Goal: Task Accomplishment & Management: Complete application form

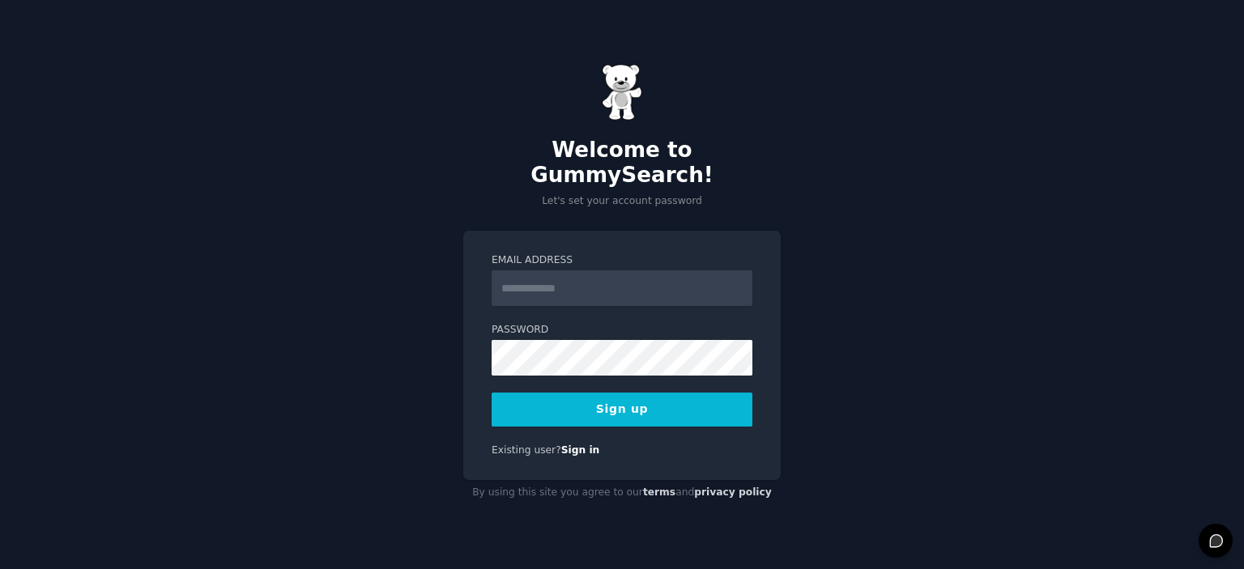
click at [585, 272] on input "Email Address" at bounding box center [621, 288] width 261 height 36
type input "**********"
click at [621, 406] on button "Sign up" at bounding box center [621, 410] width 261 height 34
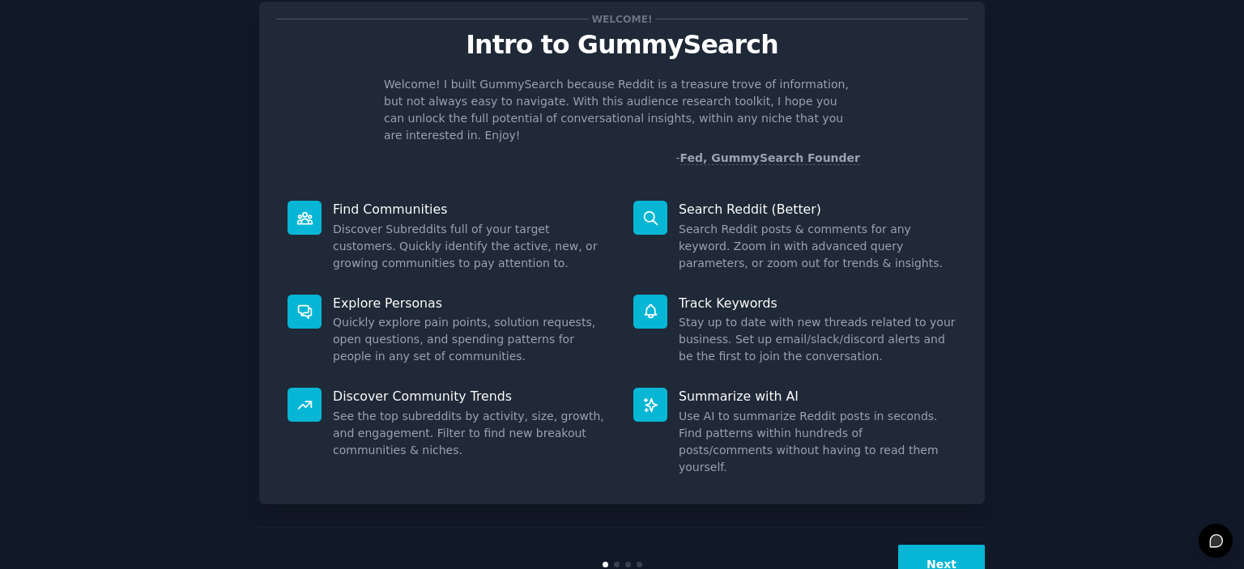
scroll to position [64, 0]
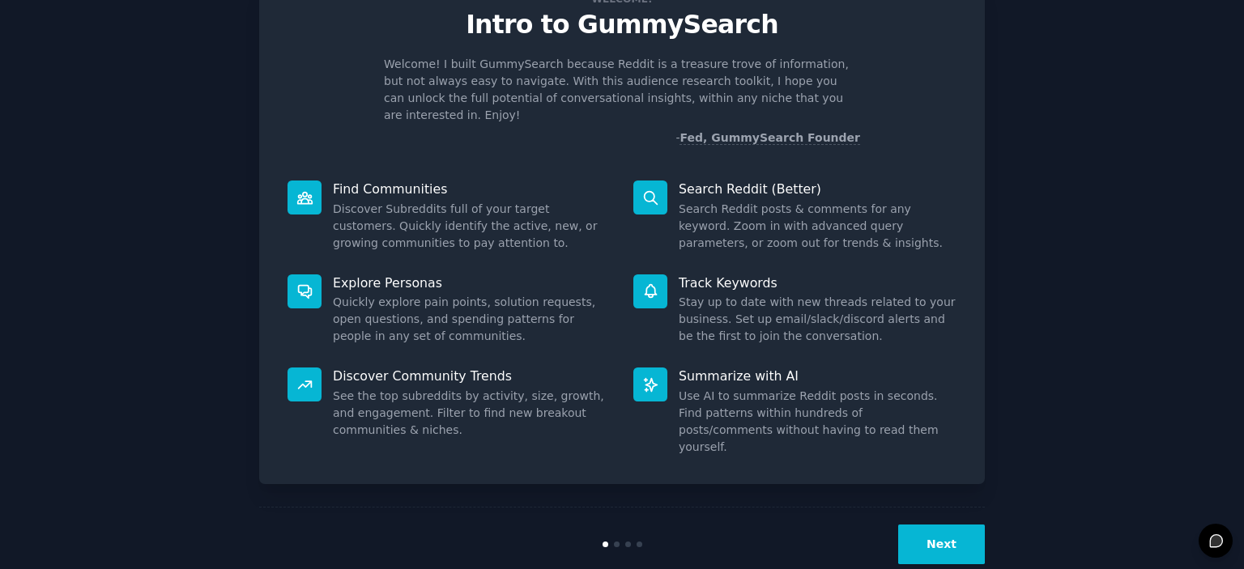
click at [939, 525] on button "Next" at bounding box center [941, 545] width 87 height 40
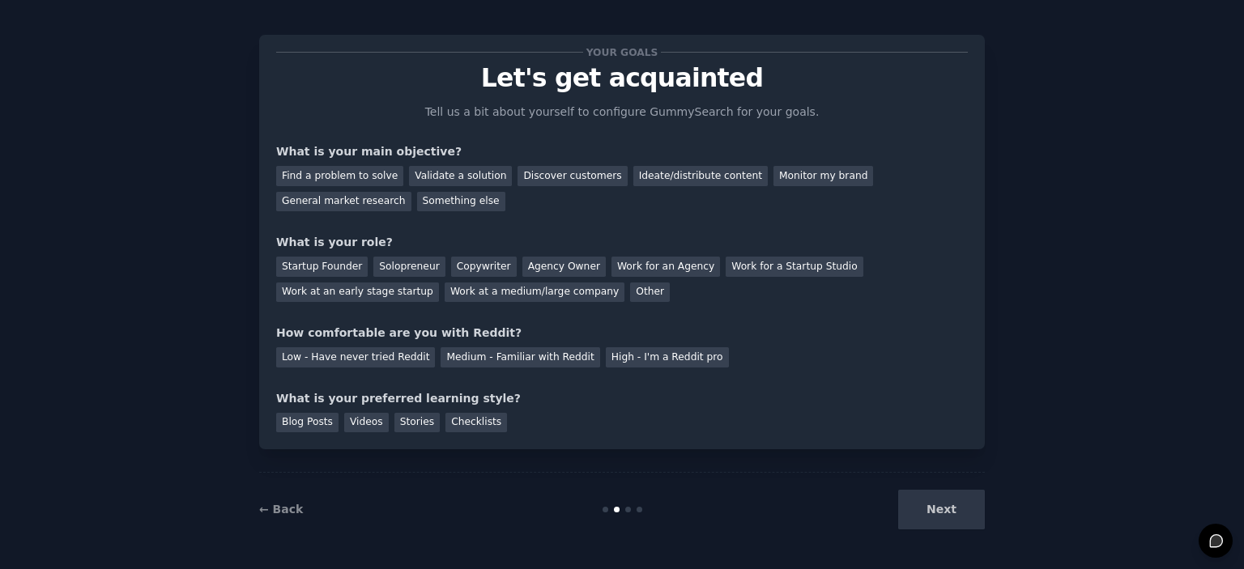
scroll to position [10, 0]
click at [345, 180] on div "Find a problem to solve" at bounding box center [339, 177] width 127 height 20
click at [569, 177] on div "Discover customers" at bounding box center [571, 177] width 109 height 20
click at [338, 180] on div "Find a problem to solve" at bounding box center [339, 177] width 127 height 20
click at [351, 267] on div "Startup Founder" at bounding box center [321, 267] width 91 height 20
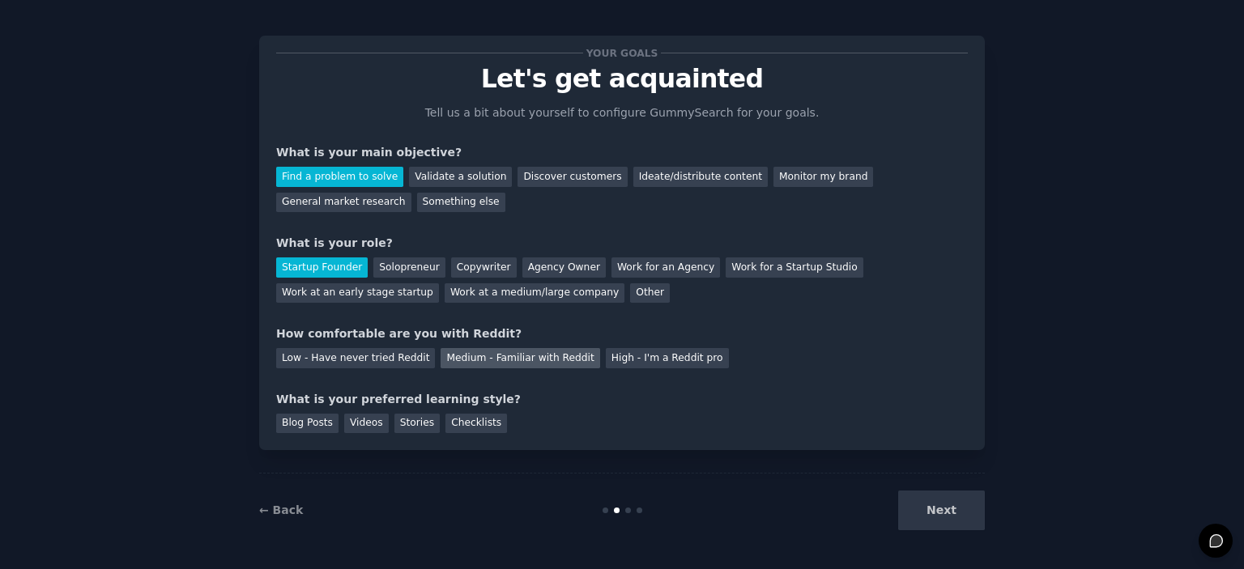
click at [507, 358] on div "Medium - Familiar with Reddit" at bounding box center [519, 358] width 159 height 20
click at [362, 422] on div "Videos" at bounding box center [366, 424] width 45 height 20
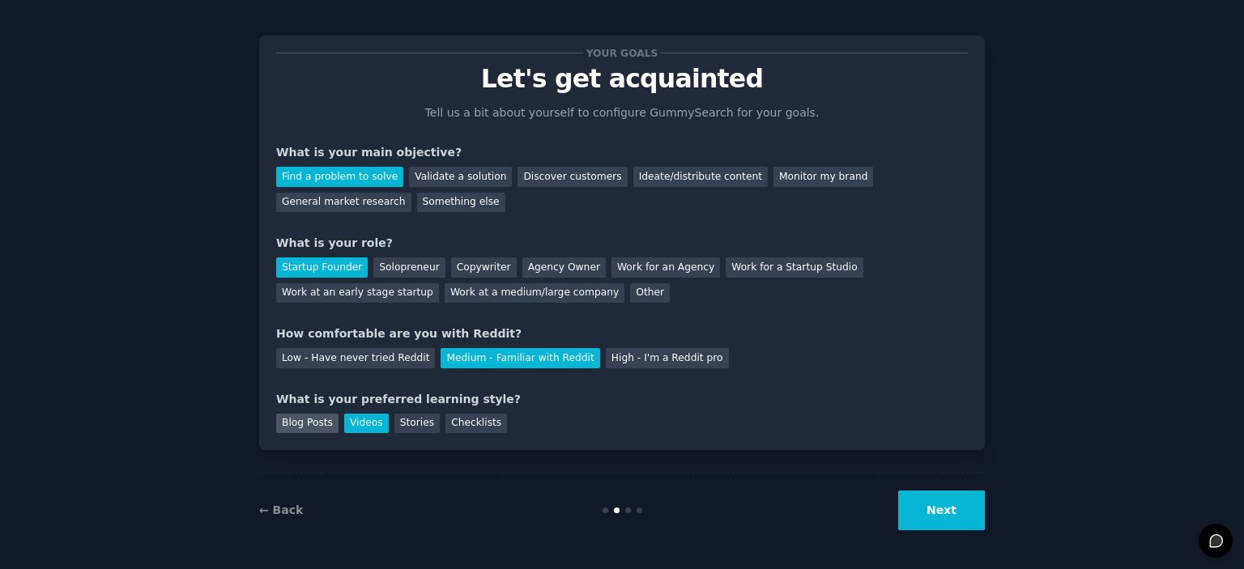
click at [304, 422] on div "Blog Posts" at bounding box center [307, 424] width 62 height 20
click at [364, 420] on div "Videos" at bounding box center [366, 424] width 45 height 20
click at [951, 521] on button "Next" at bounding box center [941, 511] width 87 height 40
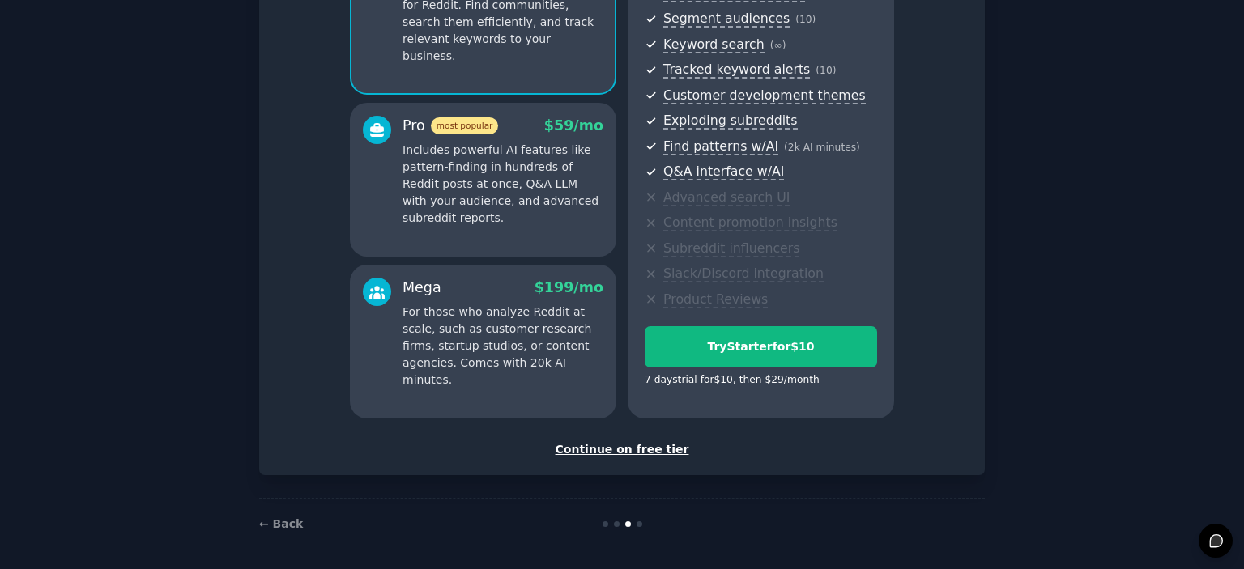
scroll to position [206, 0]
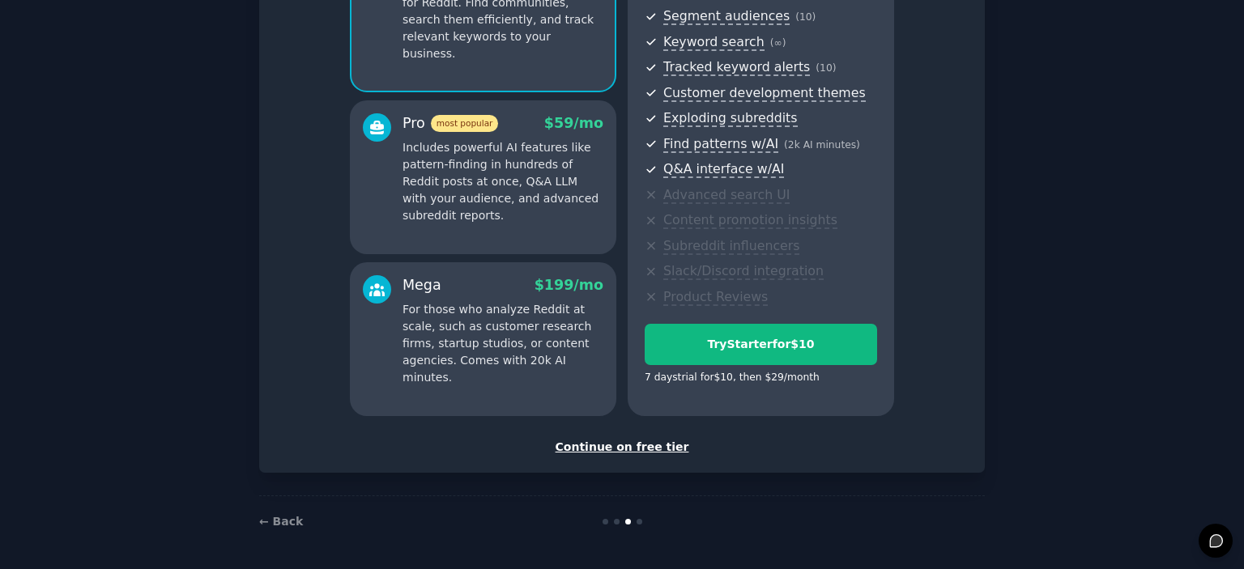
click at [624, 448] on div "Continue on free tier" at bounding box center [621, 447] width 691 height 17
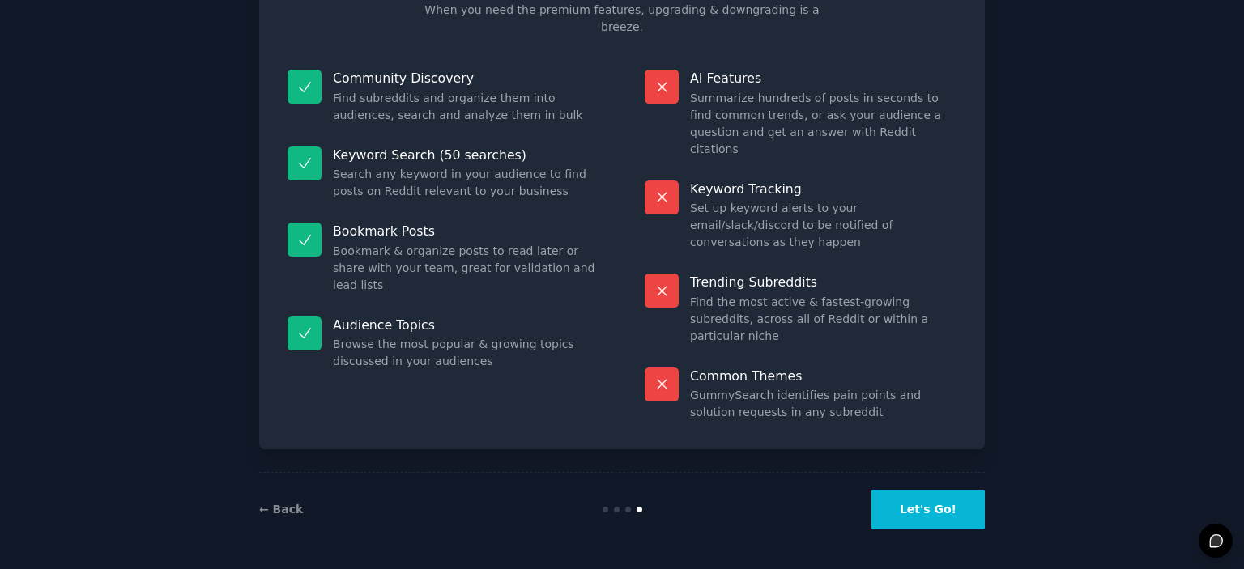
scroll to position [61, 0]
